Goal: Transaction & Acquisition: Purchase product/service

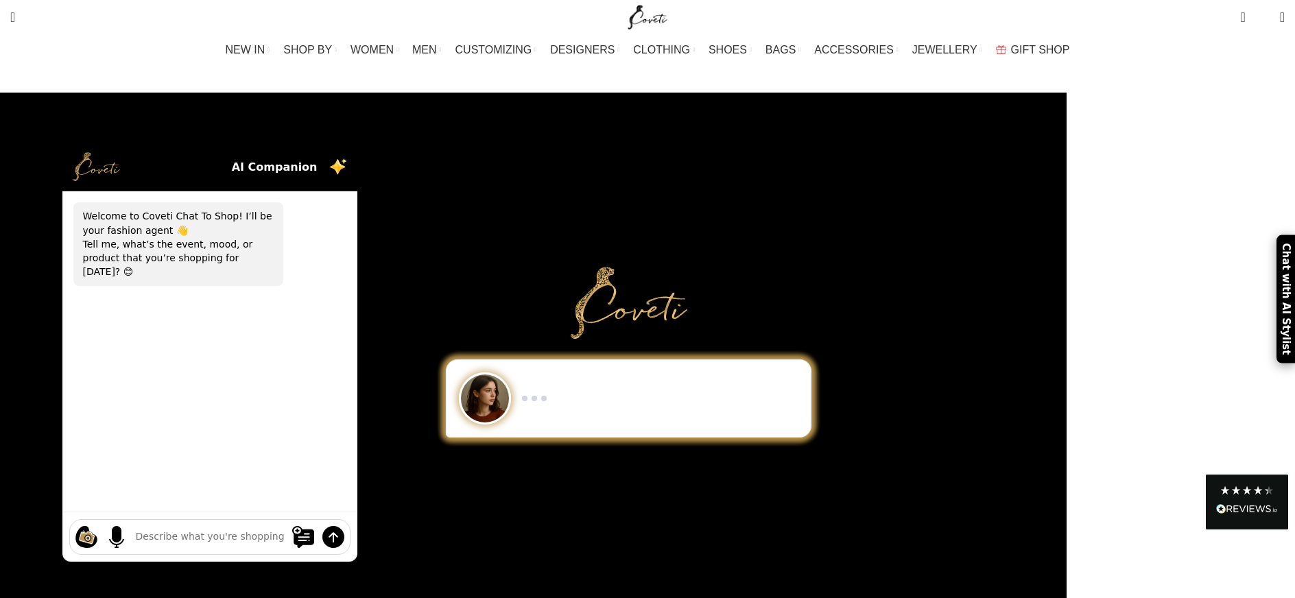
click at [665, 46] on span "CLOTHING" at bounding box center [661, 49] width 57 height 13
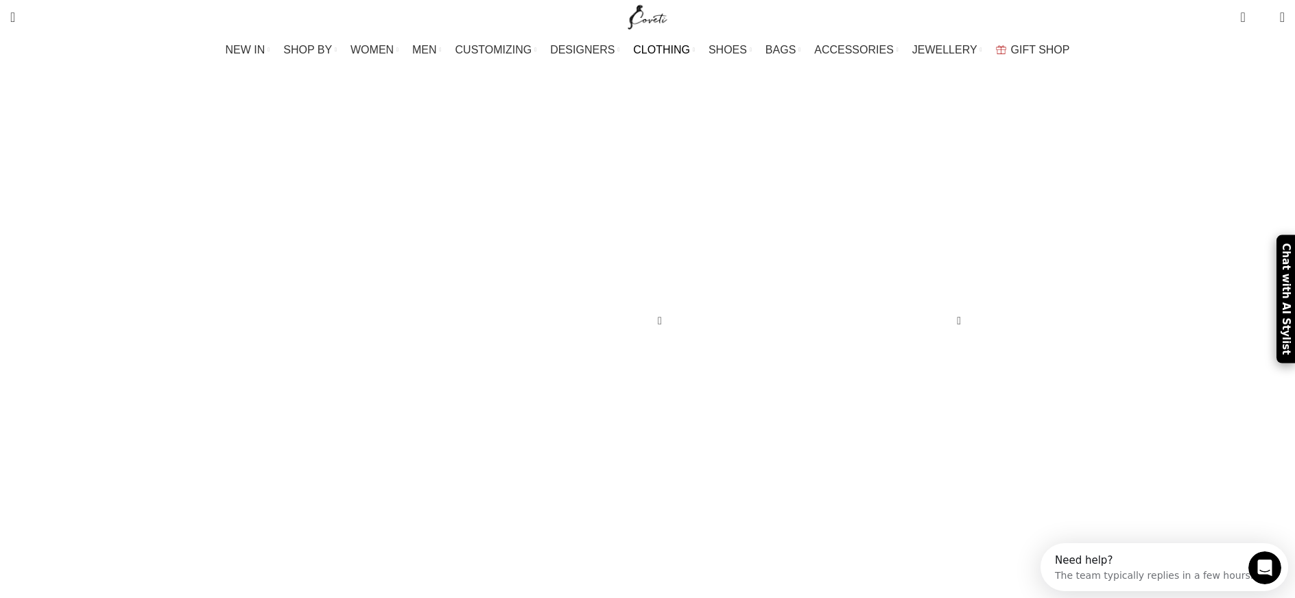
scroll to position [3296, 0]
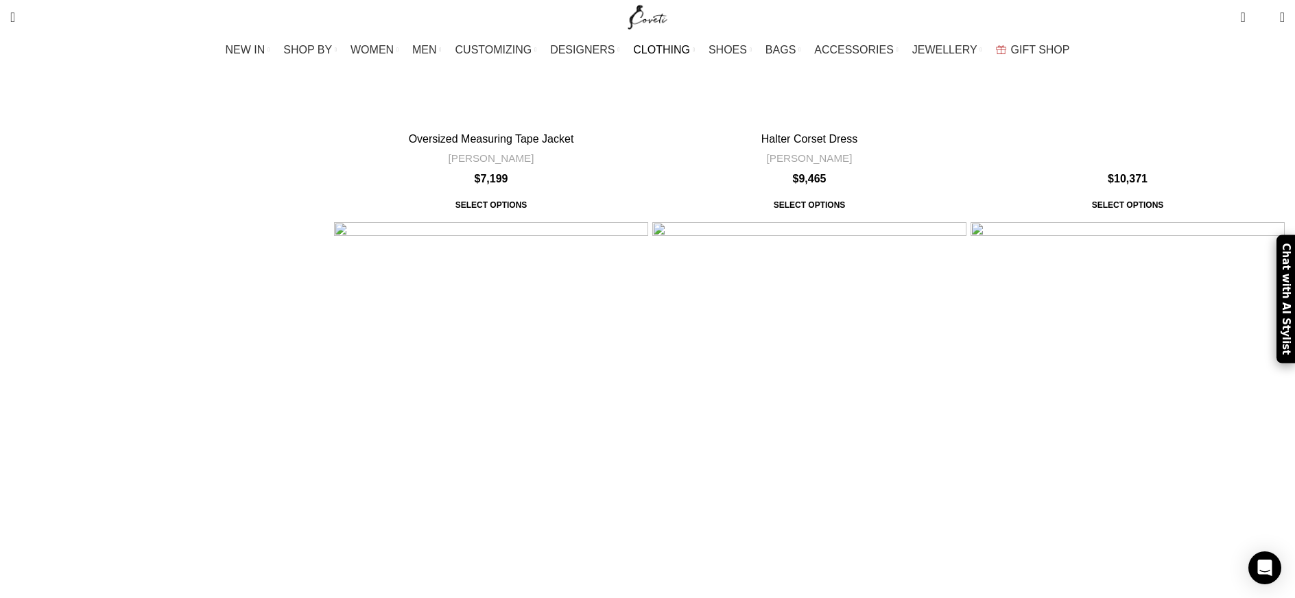
scroll to position [3105, 0]
